Goal: Task Accomplishment & Management: Manage account settings

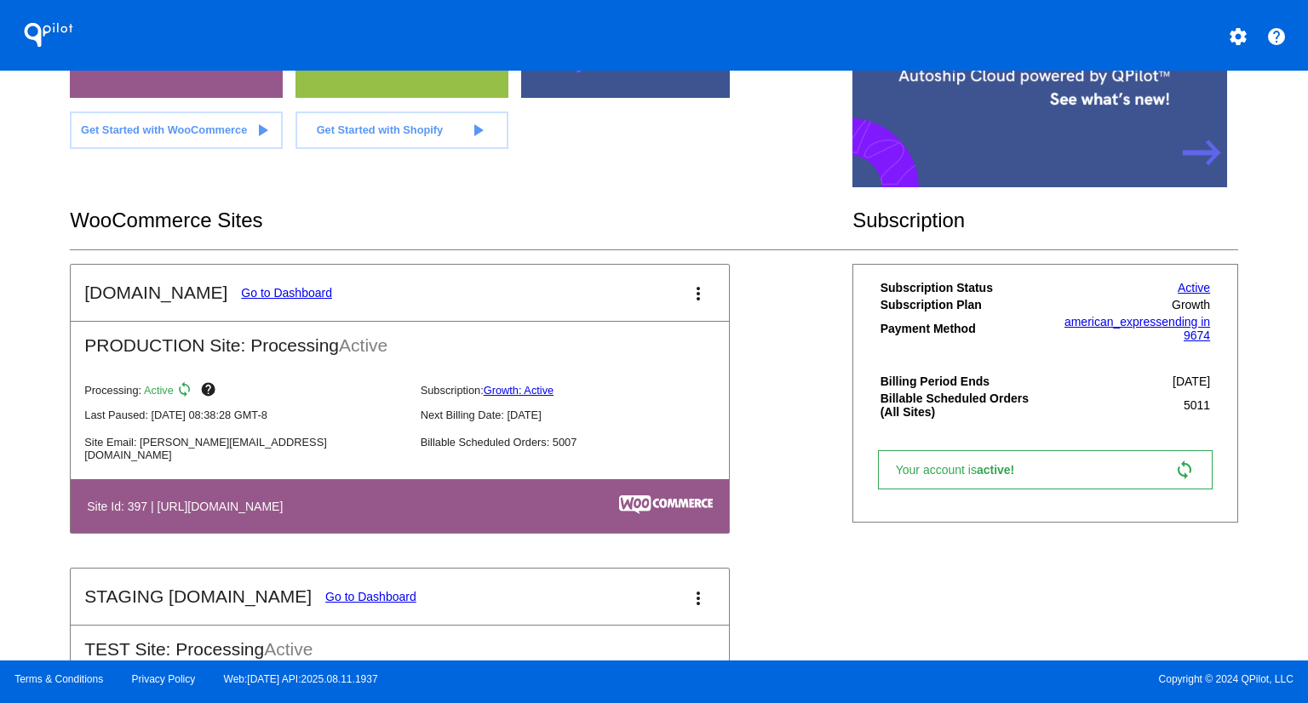
scroll to position [452, 0]
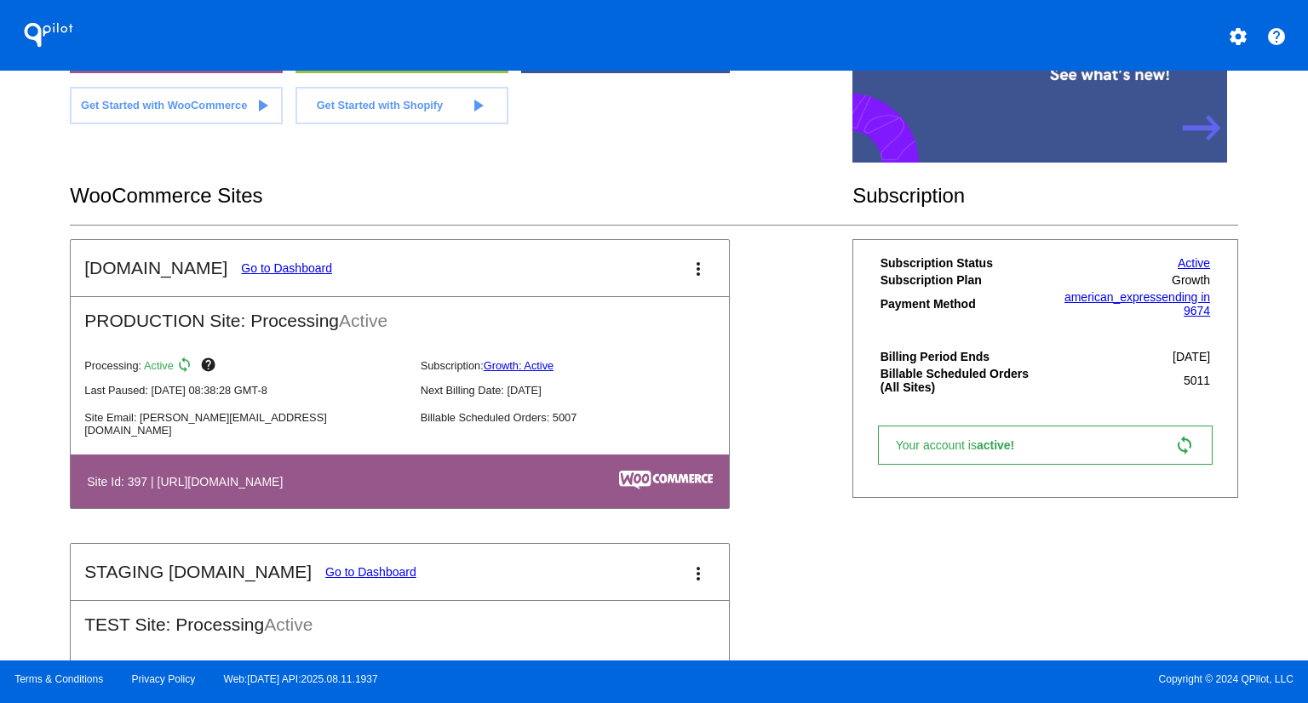
click at [303, 269] on link "Go to Dashboard" at bounding box center [286, 268] width 91 height 14
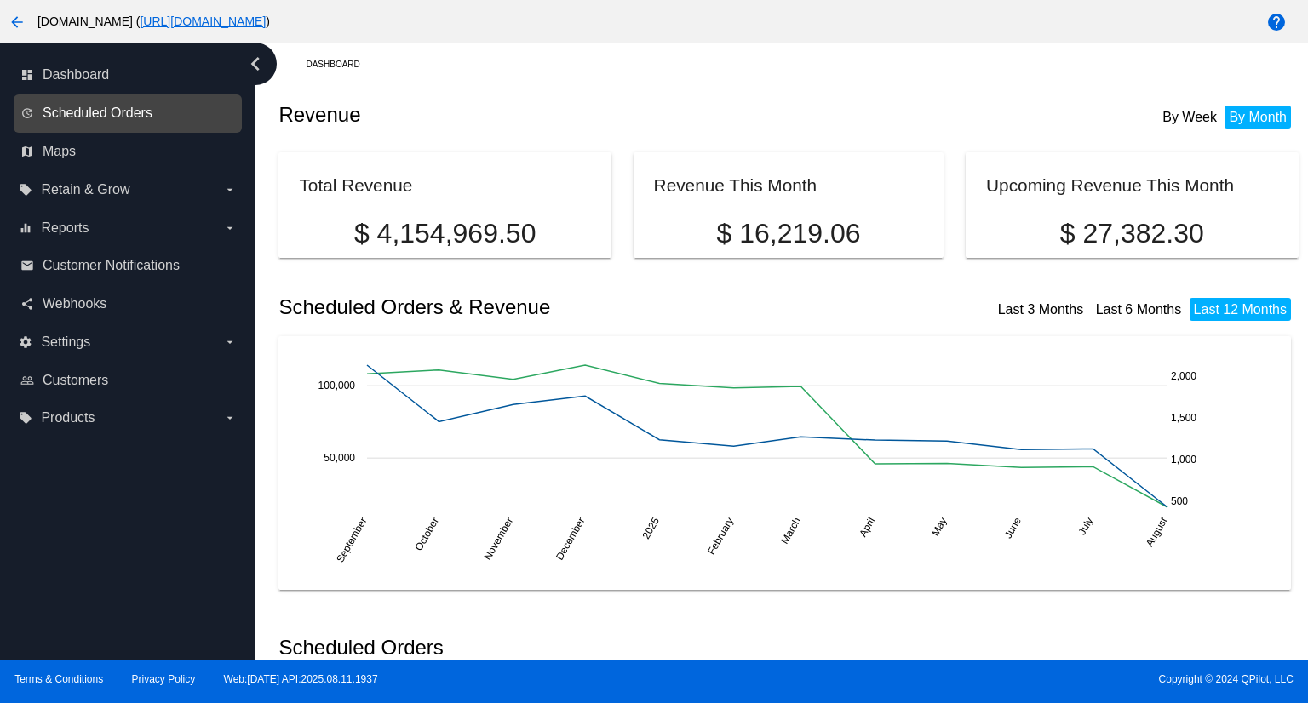
click at [112, 118] on span "Scheduled Orders" at bounding box center [98, 113] width 110 height 15
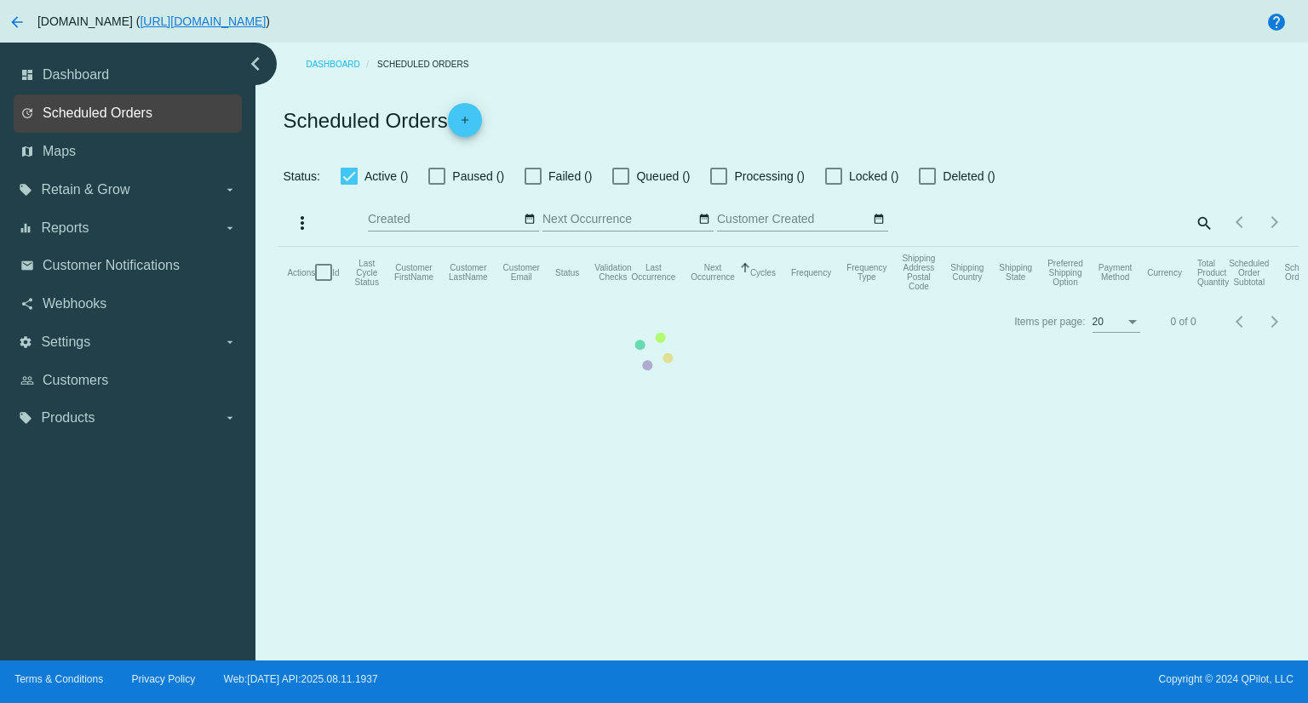
checkbox input "true"
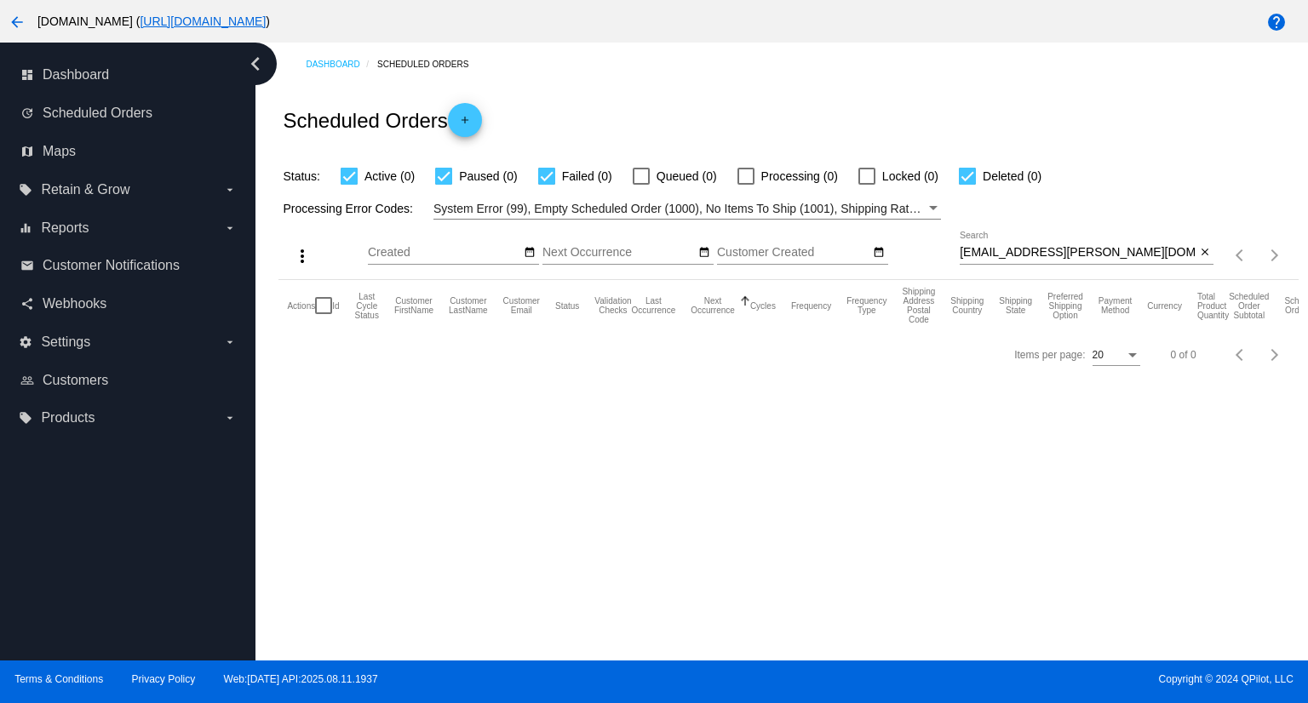
click at [1124, 248] on input "[EMAIL_ADDRESS][PERSON_NAME][DOMAIN_NAME]" at bounding box center [1078, 253] width 236 height 14
paste input "[EMAIL_ADDRESS]"
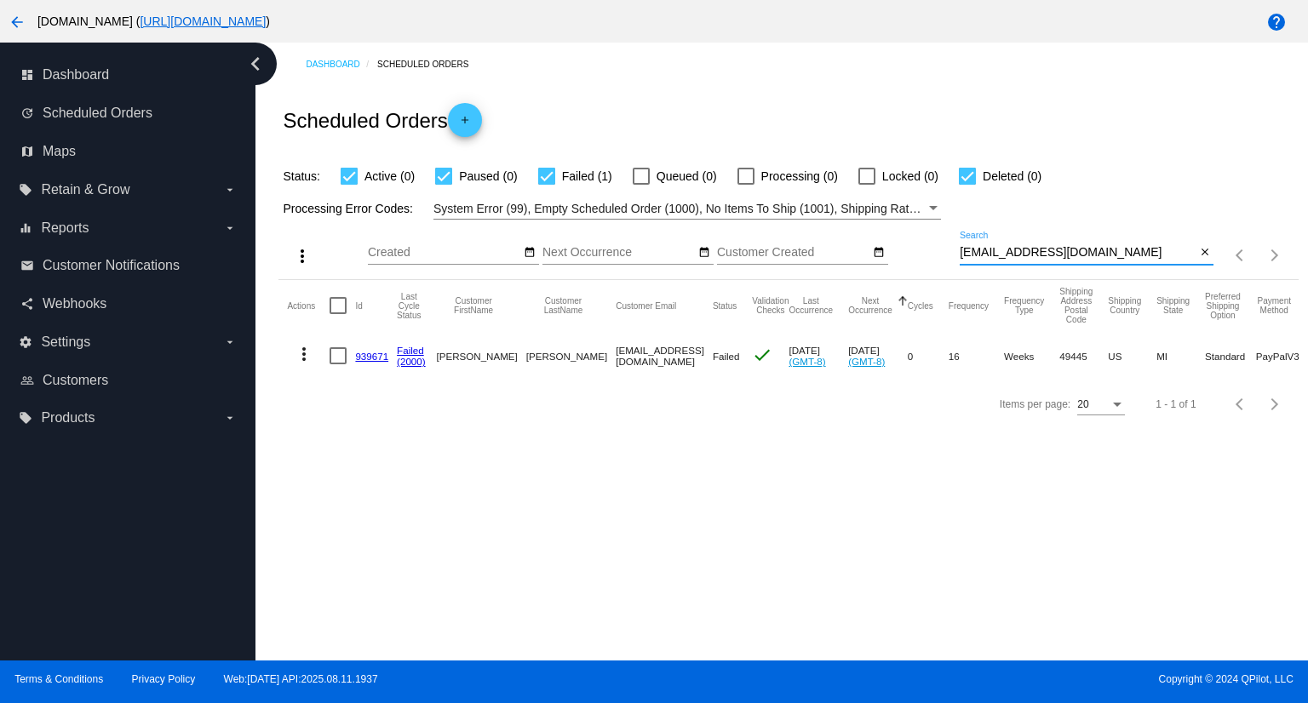
type input "[EMAIL_ADDRESS][DOMAIN_NAME]"
click at [303, 347] on mat-icon "more_vert" at bounding box center [304, 354] width 20 height 20
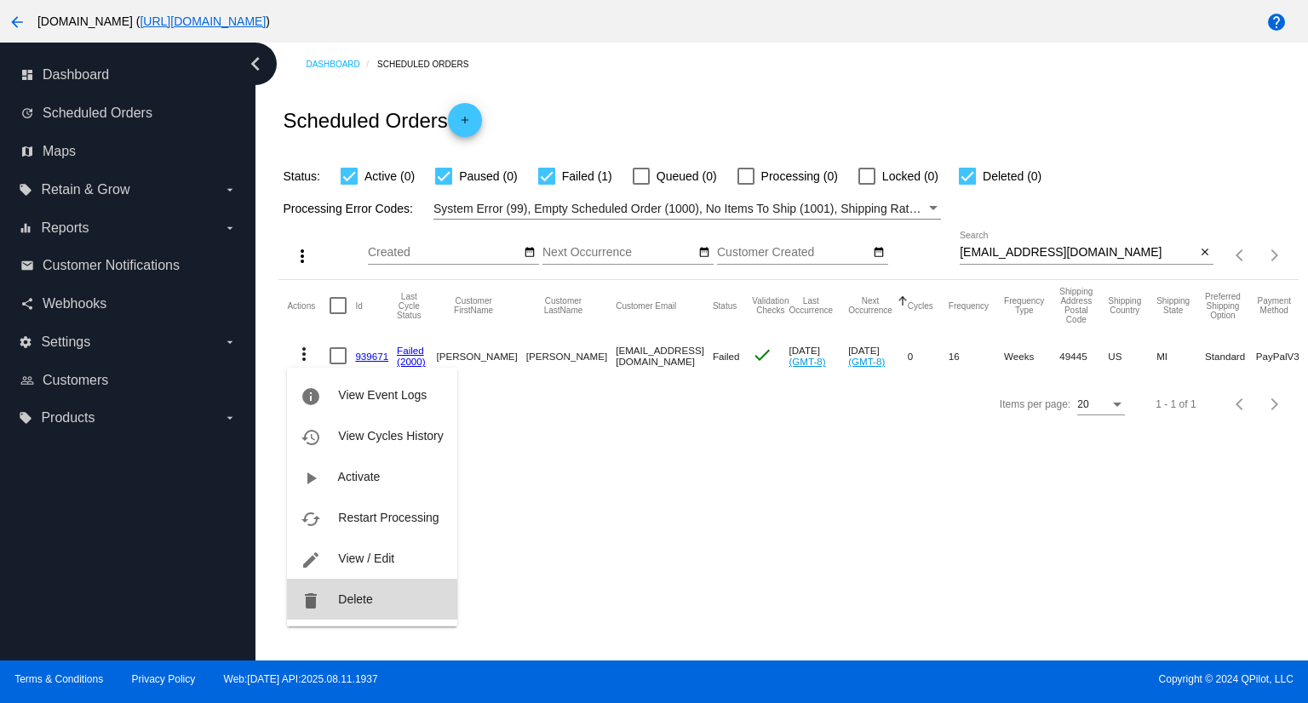
click at [356, 600] on span "Delete" at bounding box center [355, 600] width 34 height 14
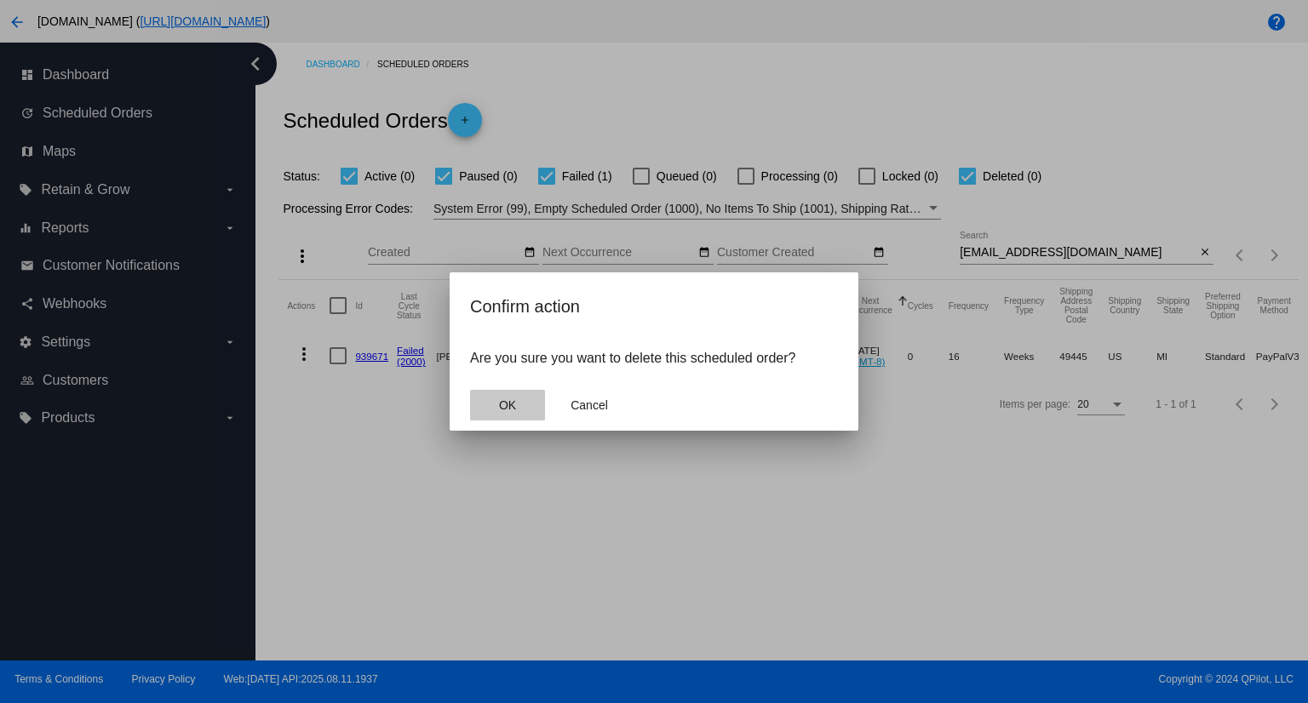
click at [521, 405] on button "OK" at bounding box center [507, 405] width 75 height 31
